Goal: Task Accomplishment & Management: Use online tool/utility

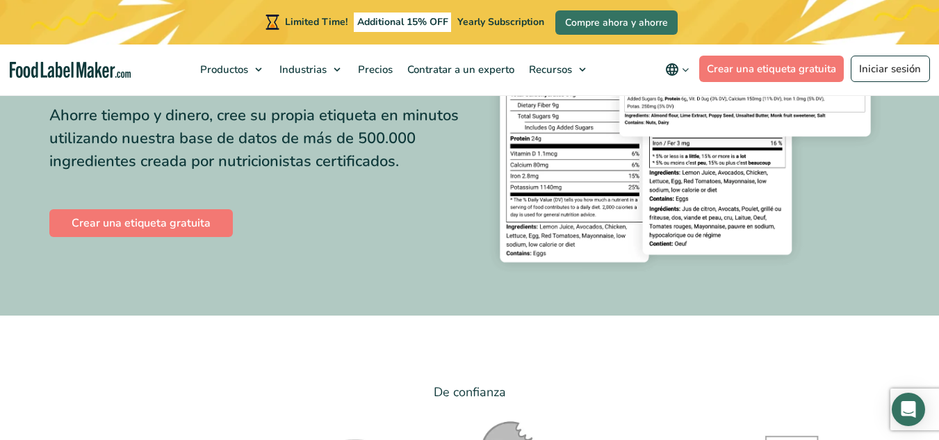
scroll to position [222, 0]
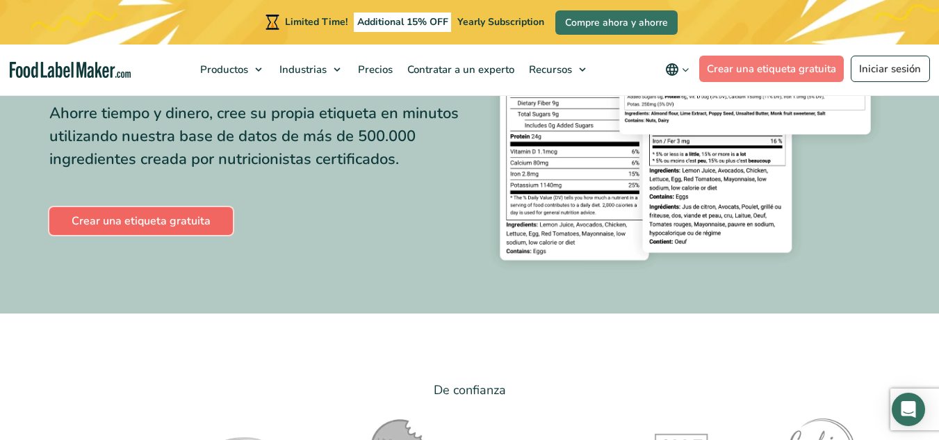
click at [140, 224] on link "Crear una etiqueta gratuita" at bounding box center [140, 221] width 183 height 28
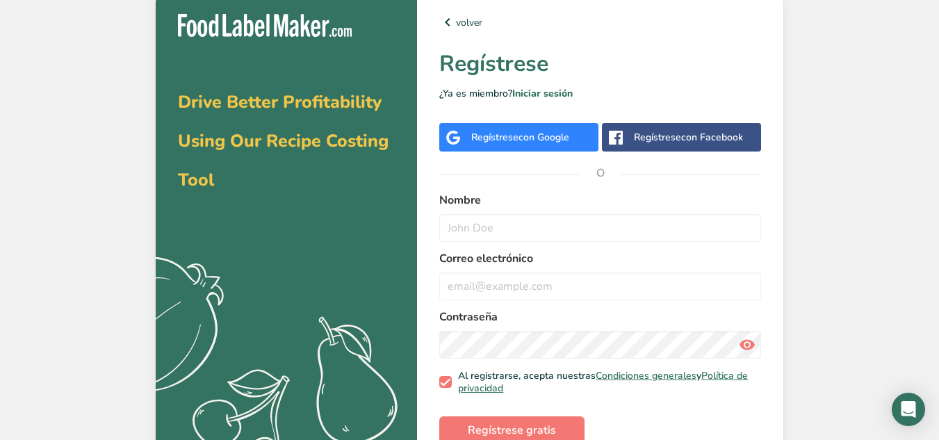
click at [514, 136] on div "Regístrese con Google" at bounding box center [520, 137] width 98 height 15
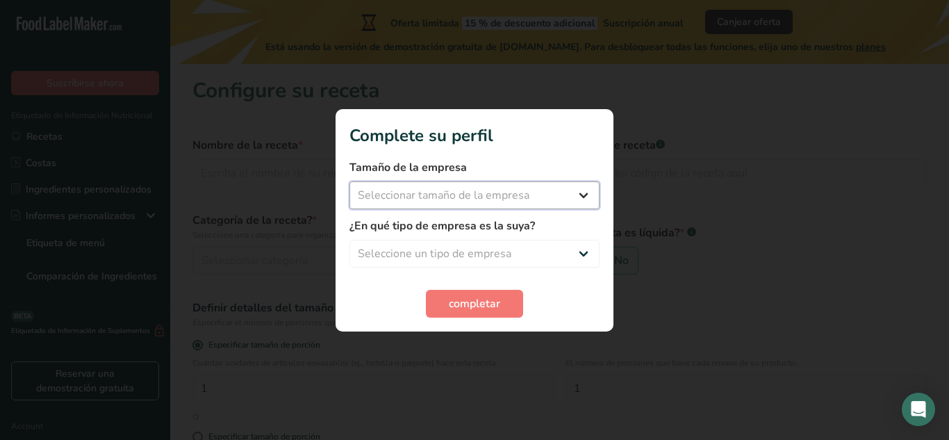
click at [582, 190] on select "Seleccionar tamaño de la empresa Menos de 10 empleados De 10 a 50 empleados De …" at bounding box center [475, 195] width 250 height 28
select select "1"
click at [350, 181] on select "Seleccionar tamaño de la empresa Menos de 10 empleados De 10 a 50 empleados De …" at bounding box center [475, 195] width 250 height 28
click at [571, 258] on select "Seleccione un tipo de empresa Fabricante de alimentos envasados Restaurante y c…" at bounding box center [475, 254] width 250 height 28
select select "7"
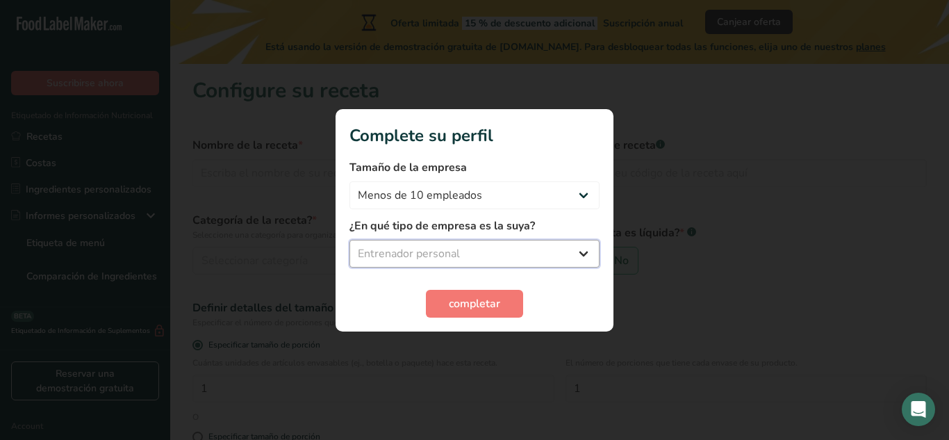
click at [350, 240] on select "Seleccione un tipo de empresa Fabricante de alimentos envasados Restaurante y c…" at bounding box center [475, 254] width 250 height 28
click at [496, 304] on span "completar" at bounding box center [474, 303] width 51 height 17
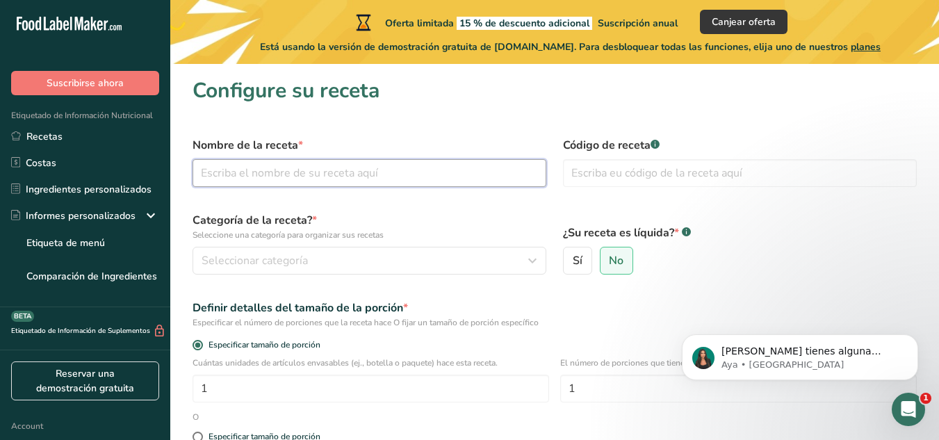
click at [356, 175] on input "text" at bounding box center [369, 173] width 354 height 28
type input "c"
type input "queso cotija"
